Goal: Task Accomplishment & Management: Manage account settings

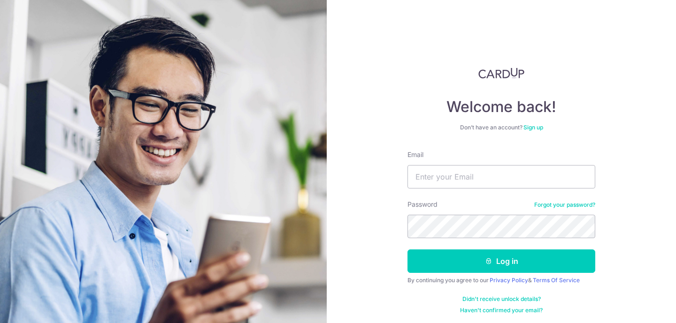
click at [459, 160] on div "Email" at bounding box center [501, 169] width 188 height 38
click at [459, 174] on input "Email" at bounding box center [501, 176] width 188 height 23
type input "[EMAIL_ADDRESS][DOMAIN_NAME]"
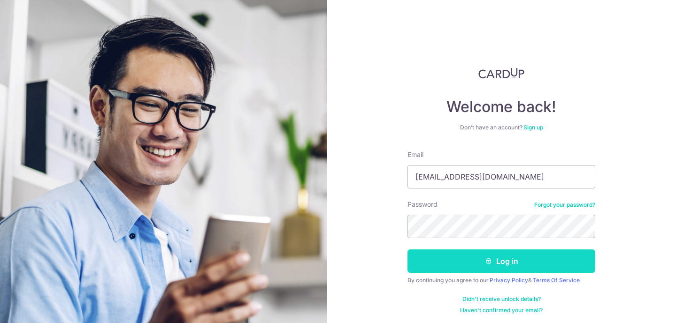
click at [441, 262] on button "Log in" at bounding box center [501, 261] width 188 height 23
